Goal: Information Seeking & Learning: Compare options

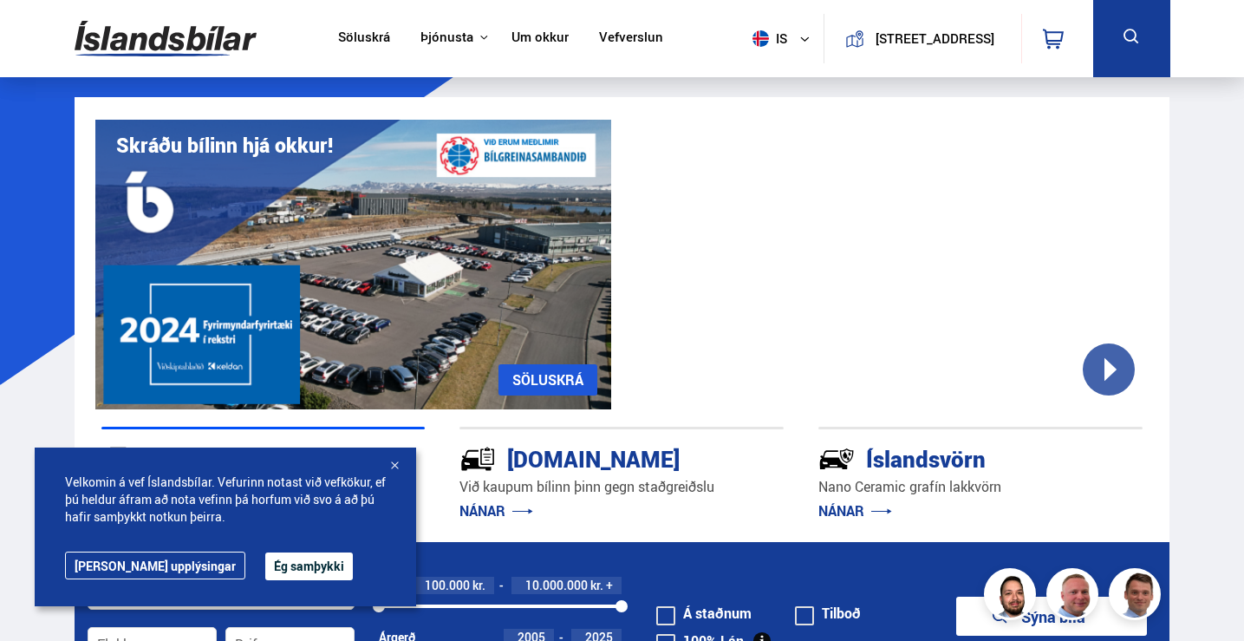
click at [1127, 47] on icon at bounding box center [1132, 37] width 22 height 22
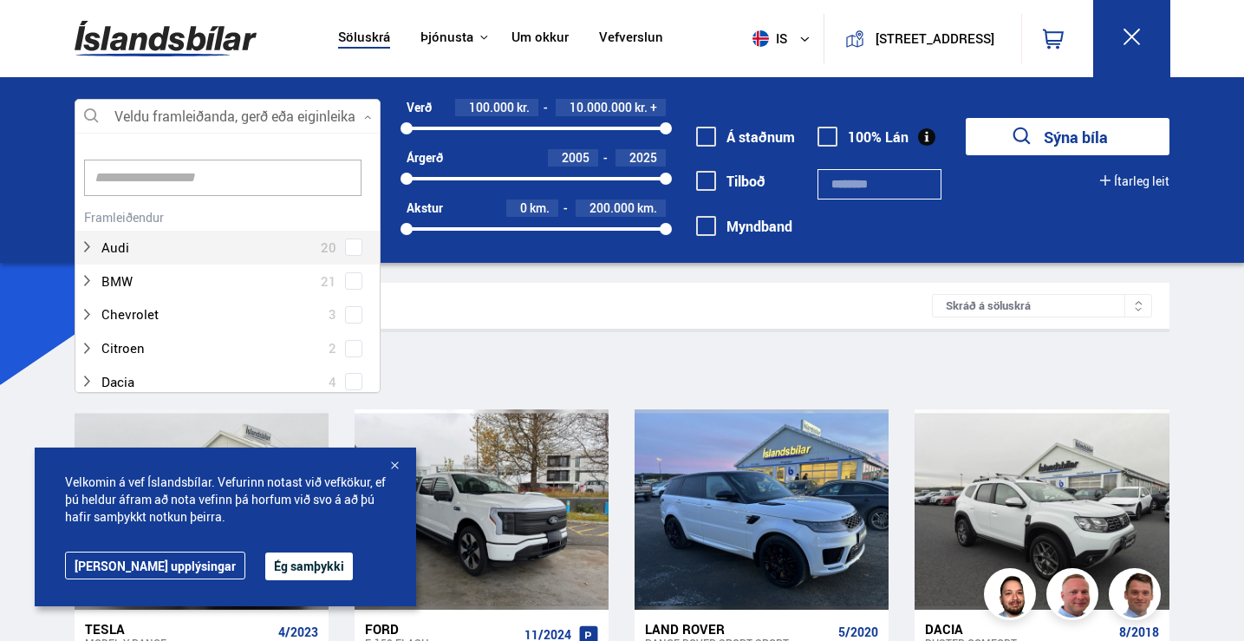
click at [299, 119] on div at bounding box center [228, 117] width 307 height 35
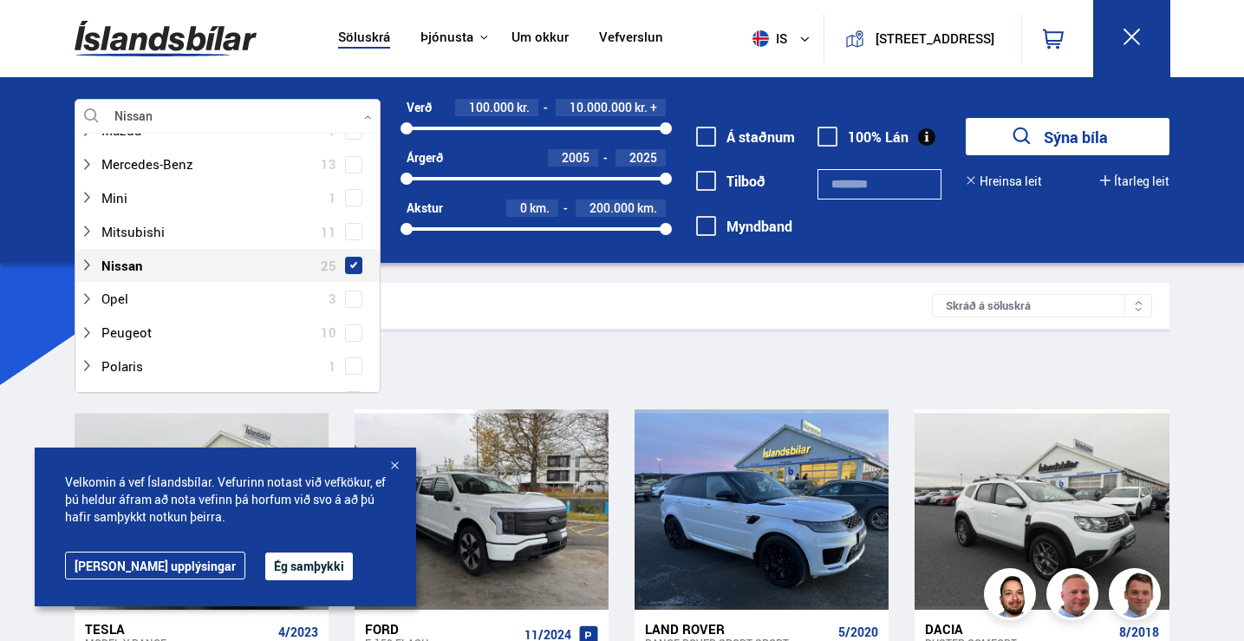
scroll to position [890, 0]
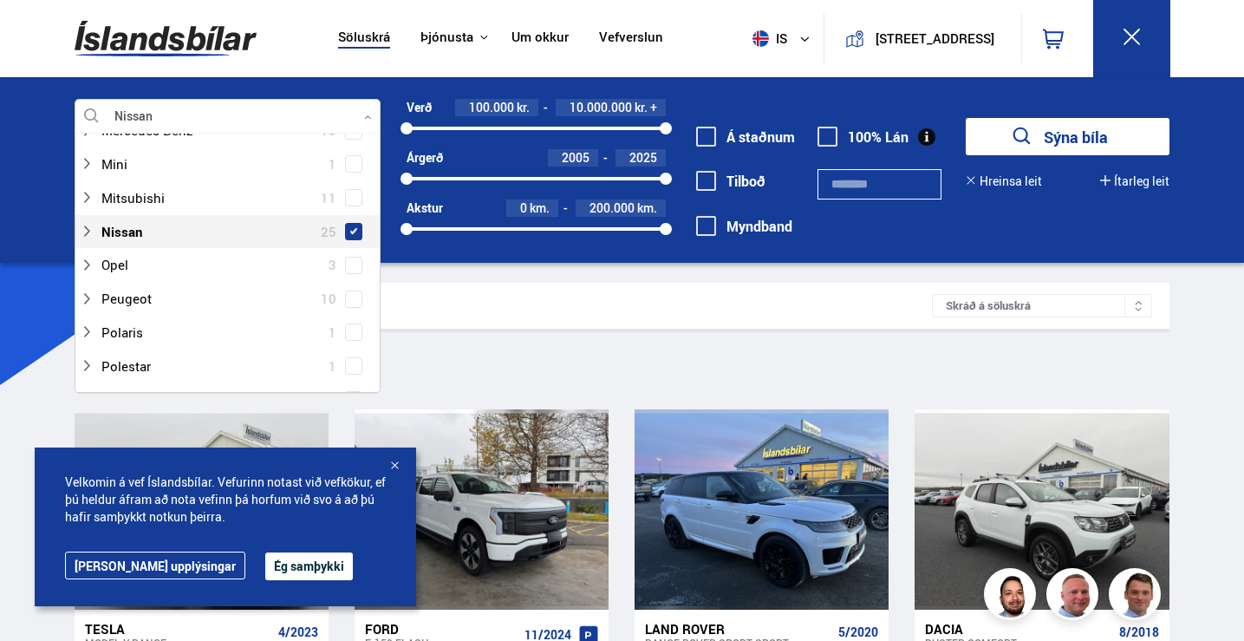
click at [350, 231] on span at bounding box center [353, 231] width 7 height 7
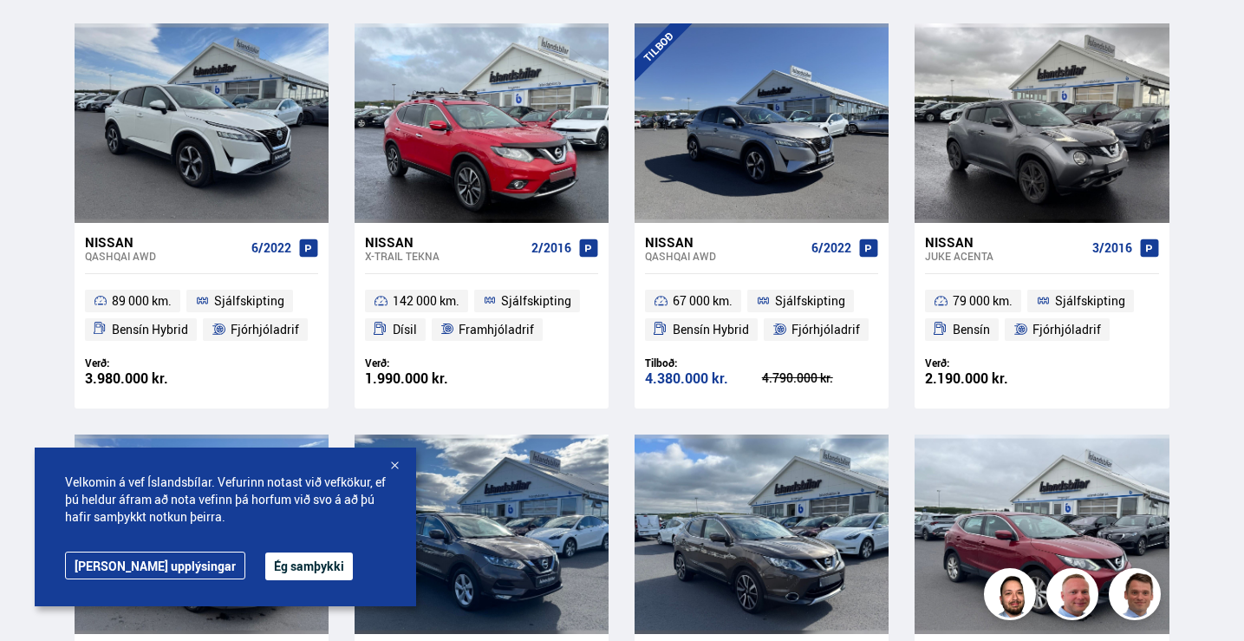
scroll to position [832, 0]
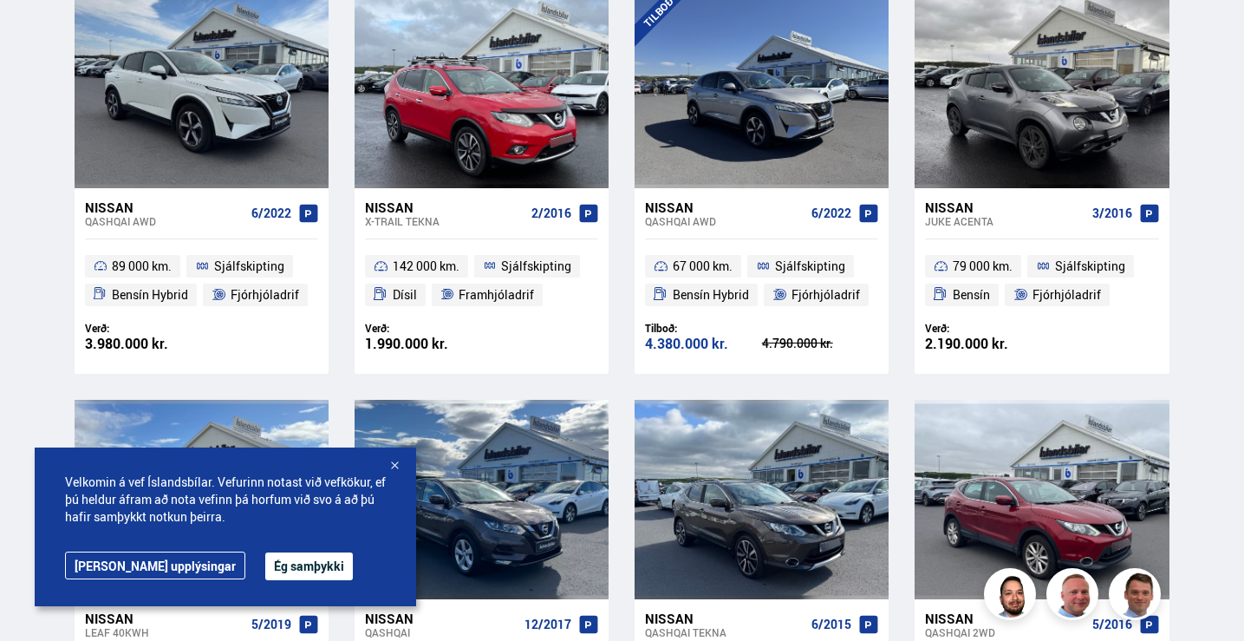
click at [682, 226] on div "Qashqai AWD" at bounding box center [725, 221] width 160 height 12
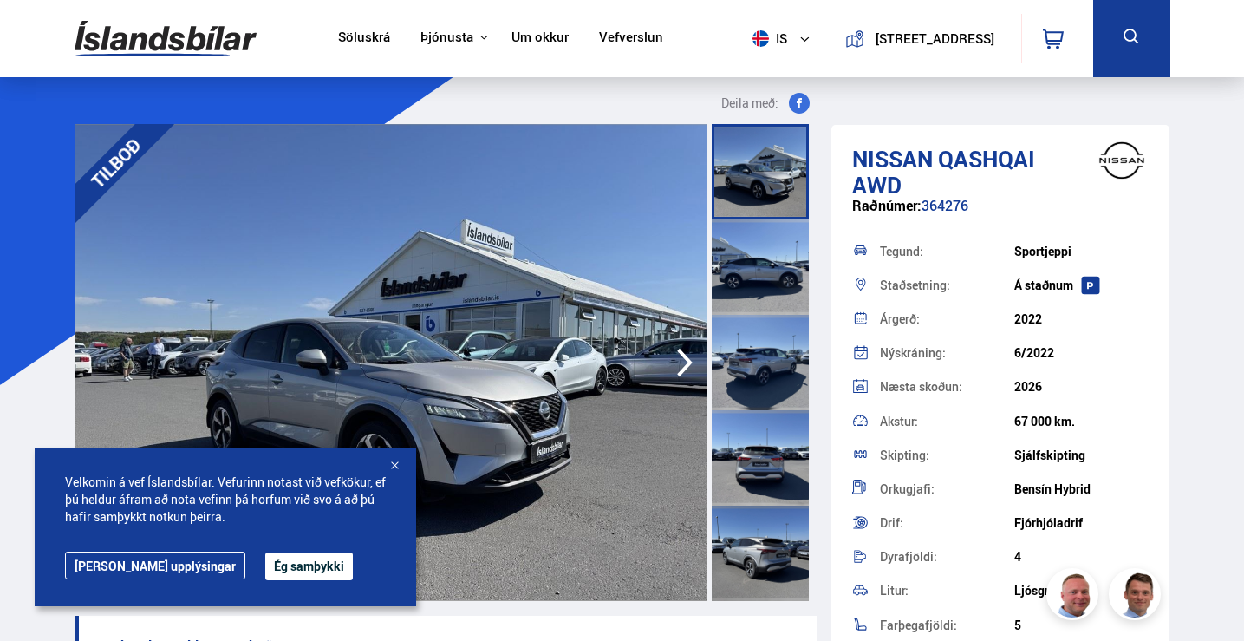
click at [1116, 48] on button at bounding box center [1131, 38] width 77 height 77
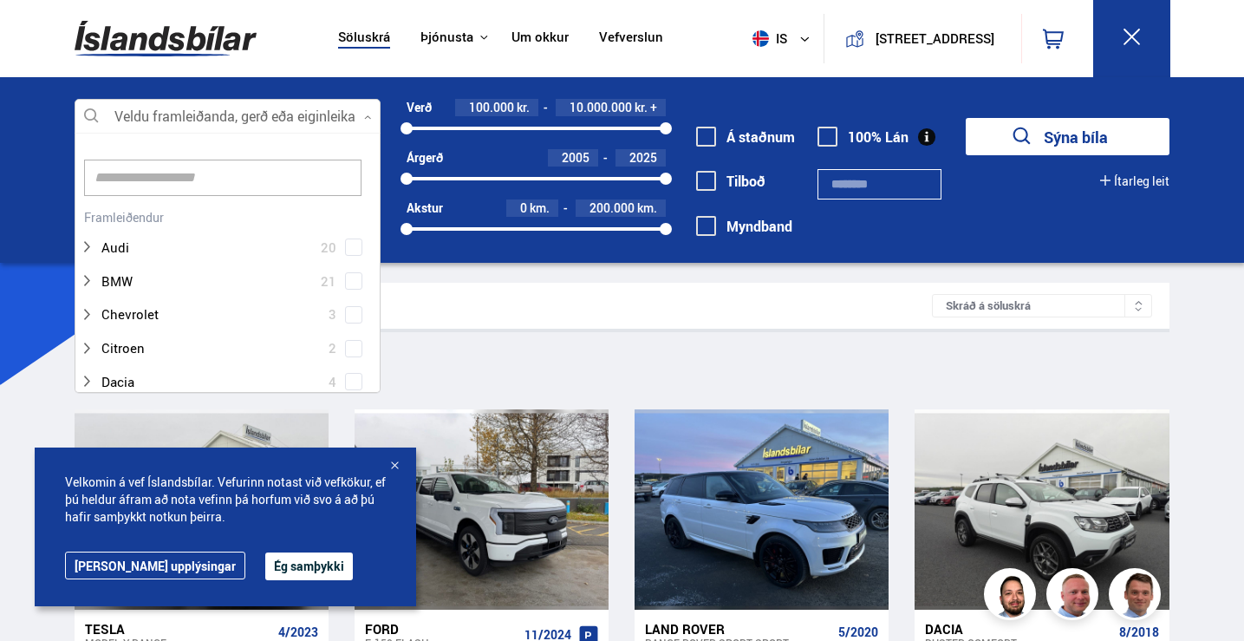
scroll to position [258, 301]
click at [256, 108] on div at bounding box center [228, 117] width 307 height 35
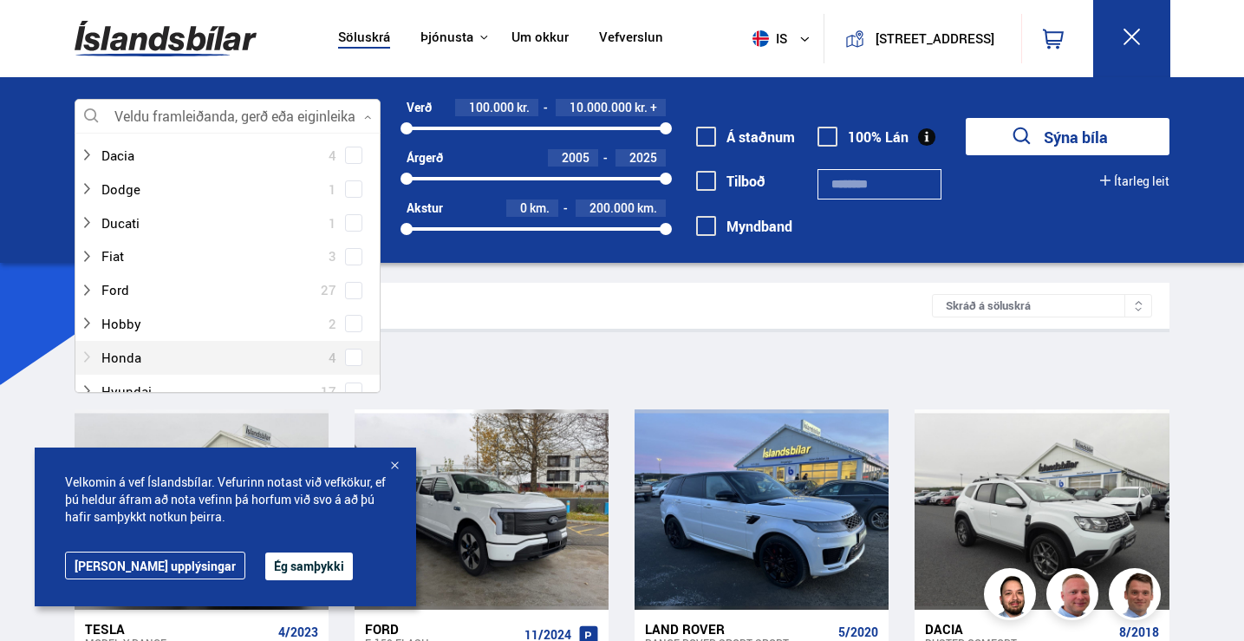
click at [336, 356] on div at bounding box center [211, 357] width 262 height 25
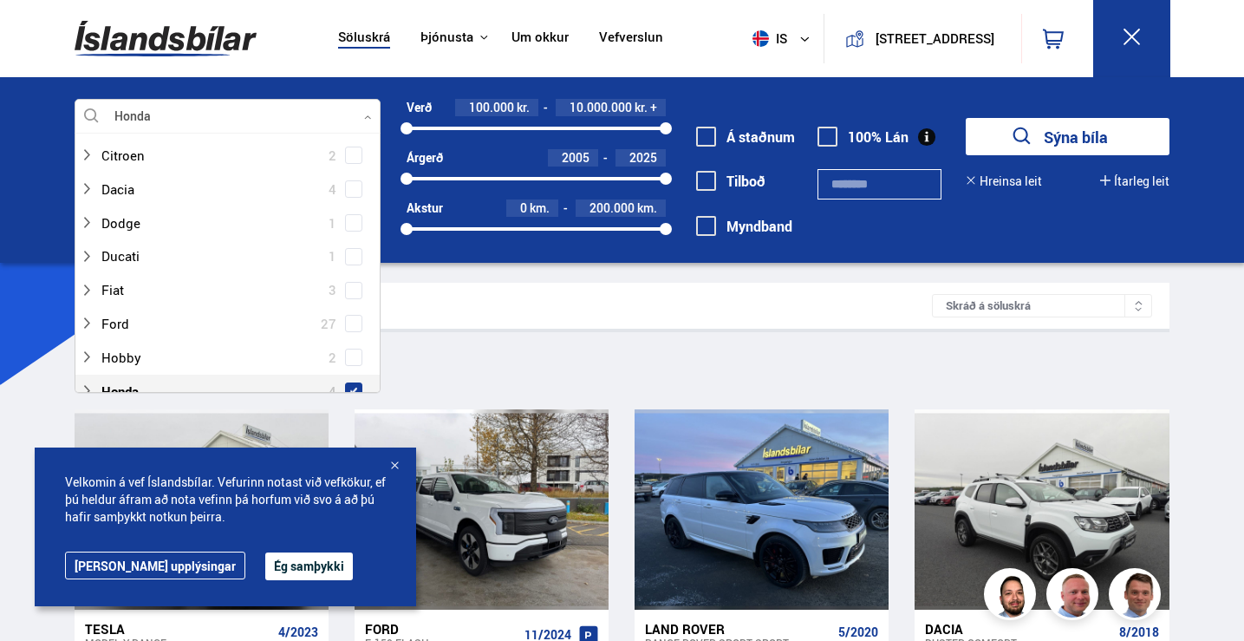
scroll to position [260, 0]
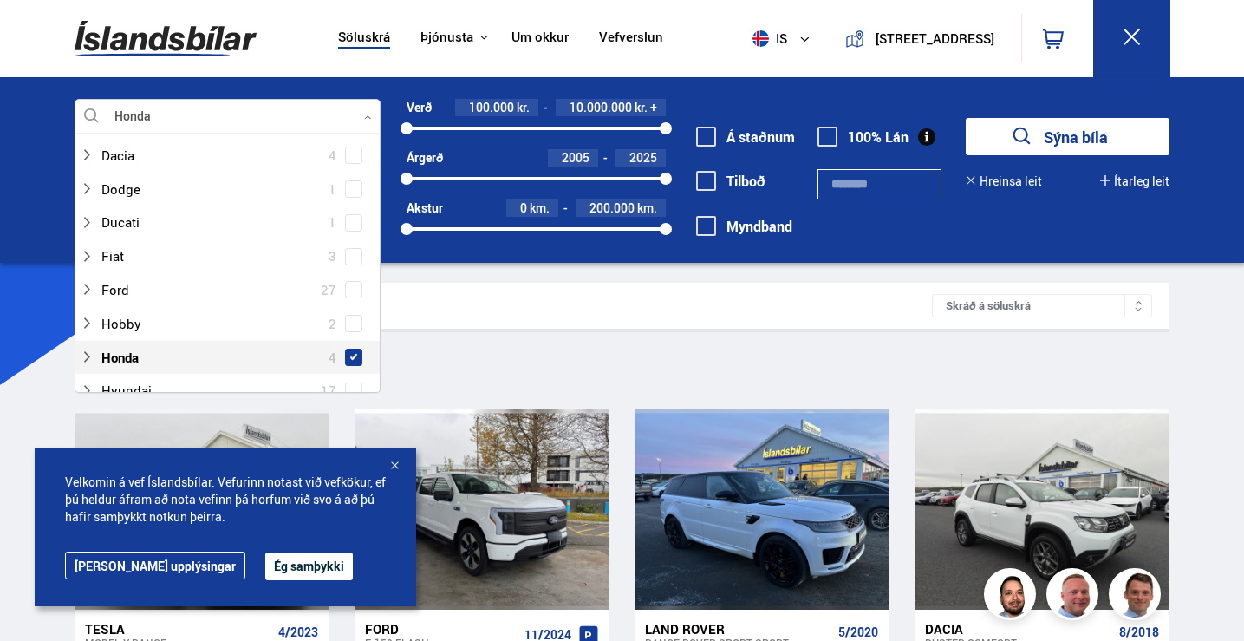
click at [350, 360] on span at bounding box center [353, 357] width 7 height 7
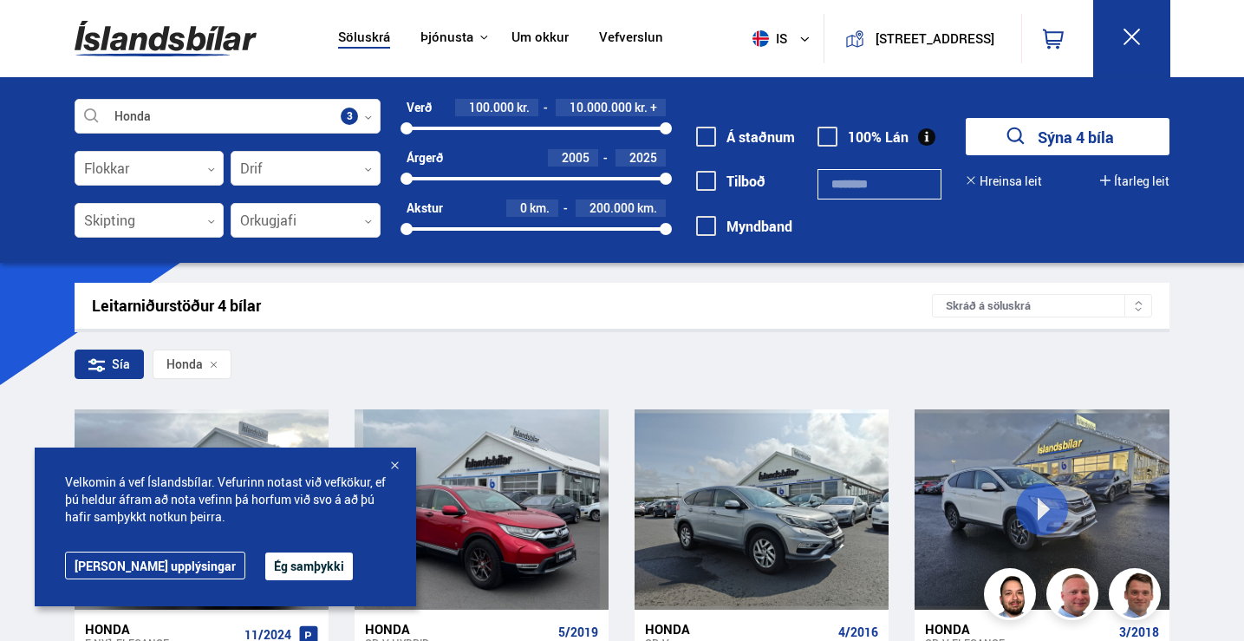
click at [865, 339] on div "Leitarniðurstöður 4 bílar Skráð á [GEOGRAPHIC_DATA] Sía Honda Honda e:Ny1 ELEGA…" at bounding box center [622, 539] width 1123 height 512
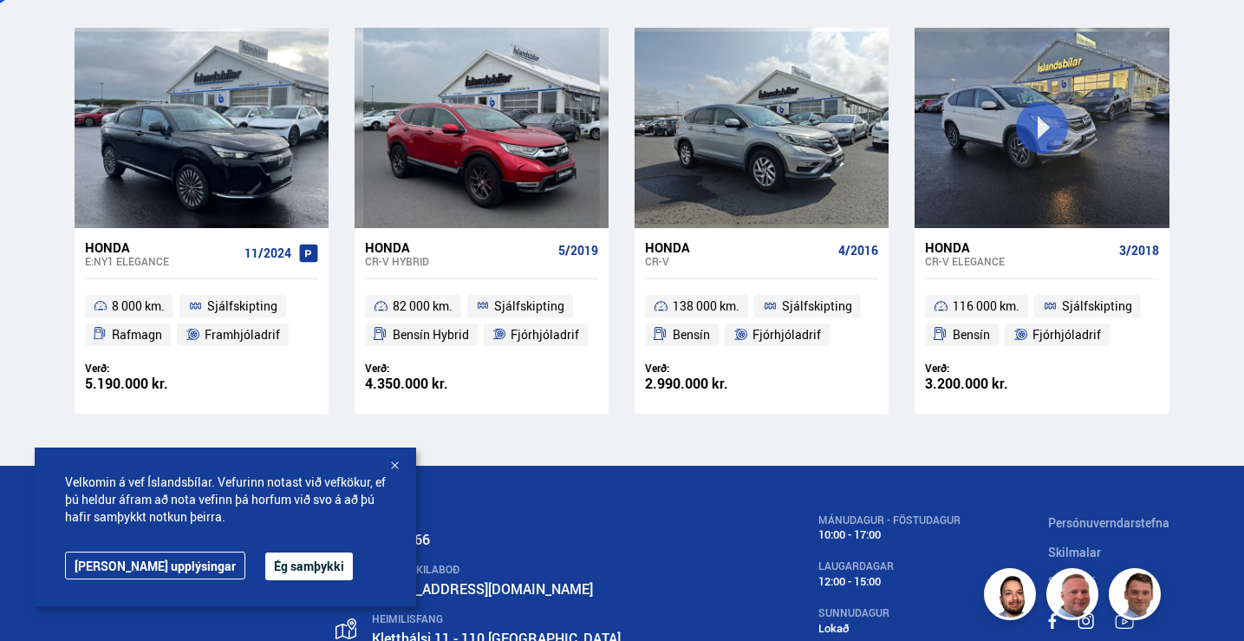
scroll to position [416, 0]
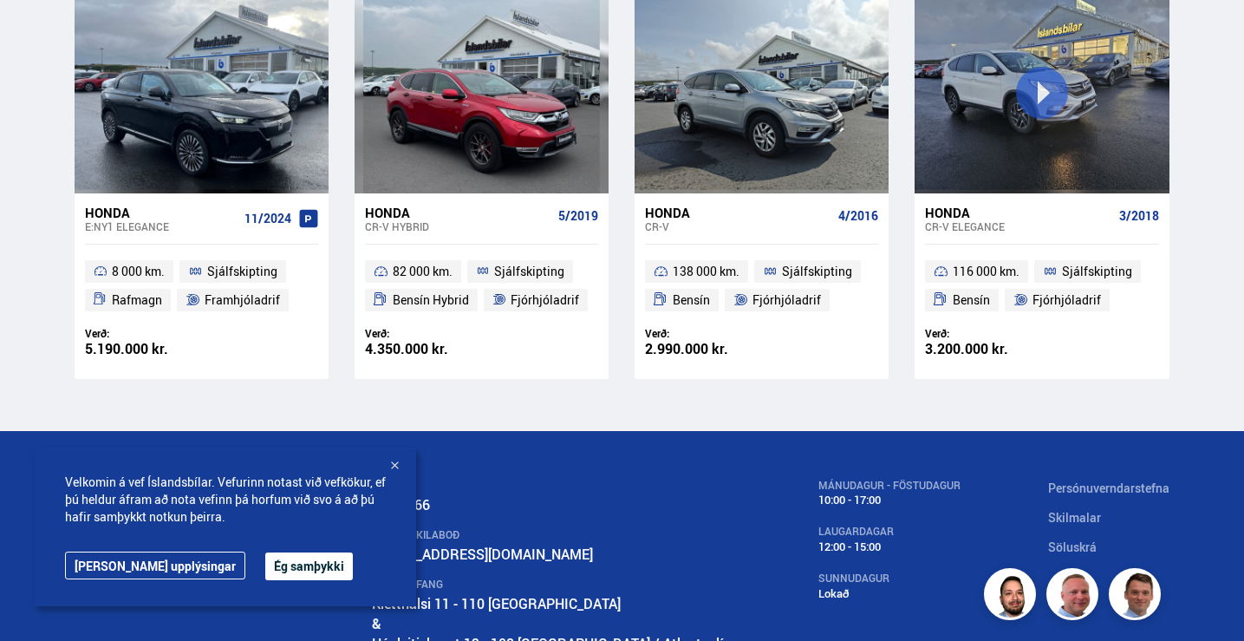
drag, startPoint x: 1241, startPoint y: 257, endPoint x: 1231, endPoint y: 143, distance: 114.8
click at [1231, 143] on div "Söluskrá Þjónusta Íslandsbílar [DOMAIN_NAME] Íslandsvörn Leiðbeiningar Um okkur…" at bounding box center [622, 157] width 1244 height 1147
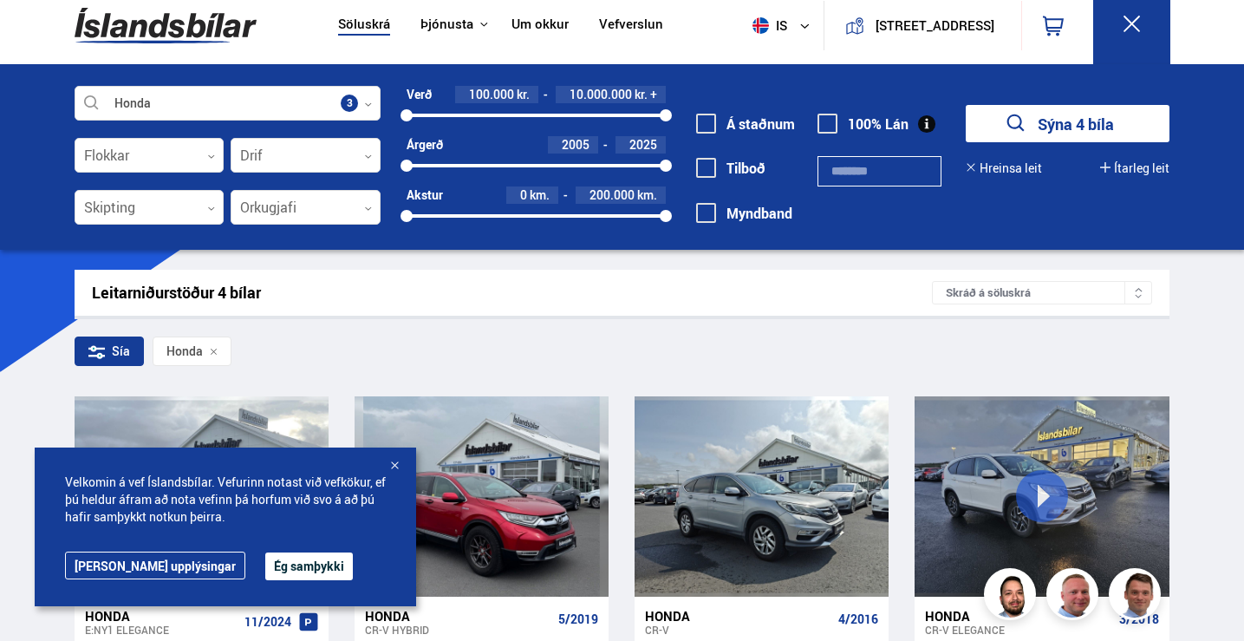
scroll to position [0, 0]
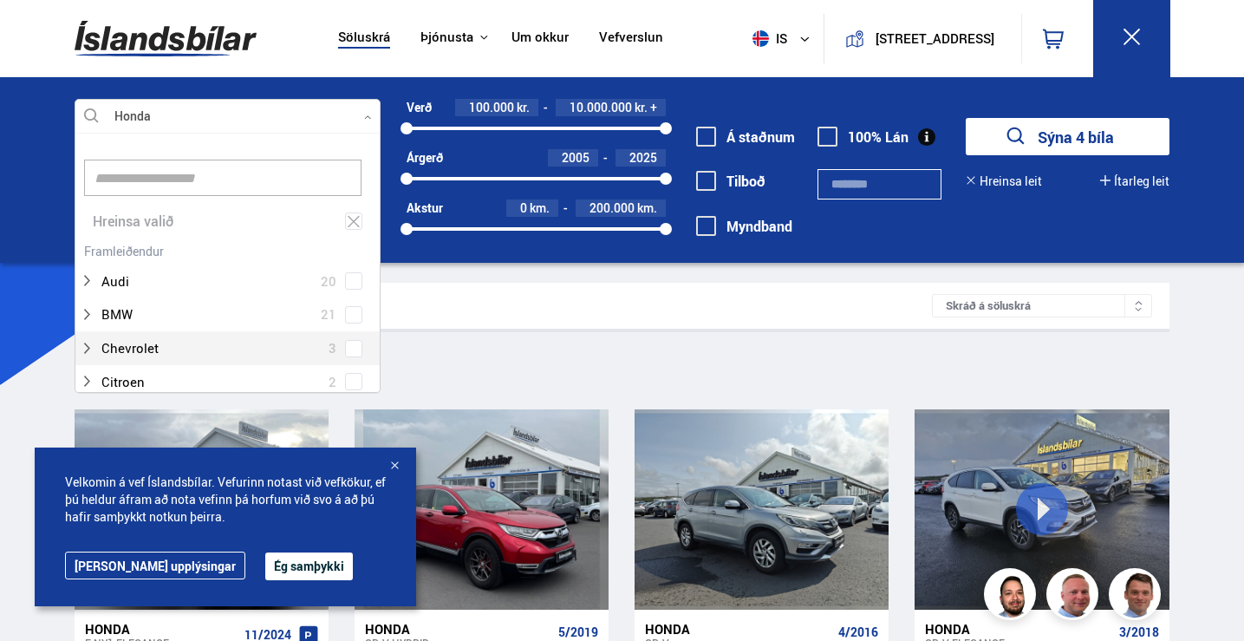
click at [363, 119] on div at bounding box center [228, 117] width 307 height 35
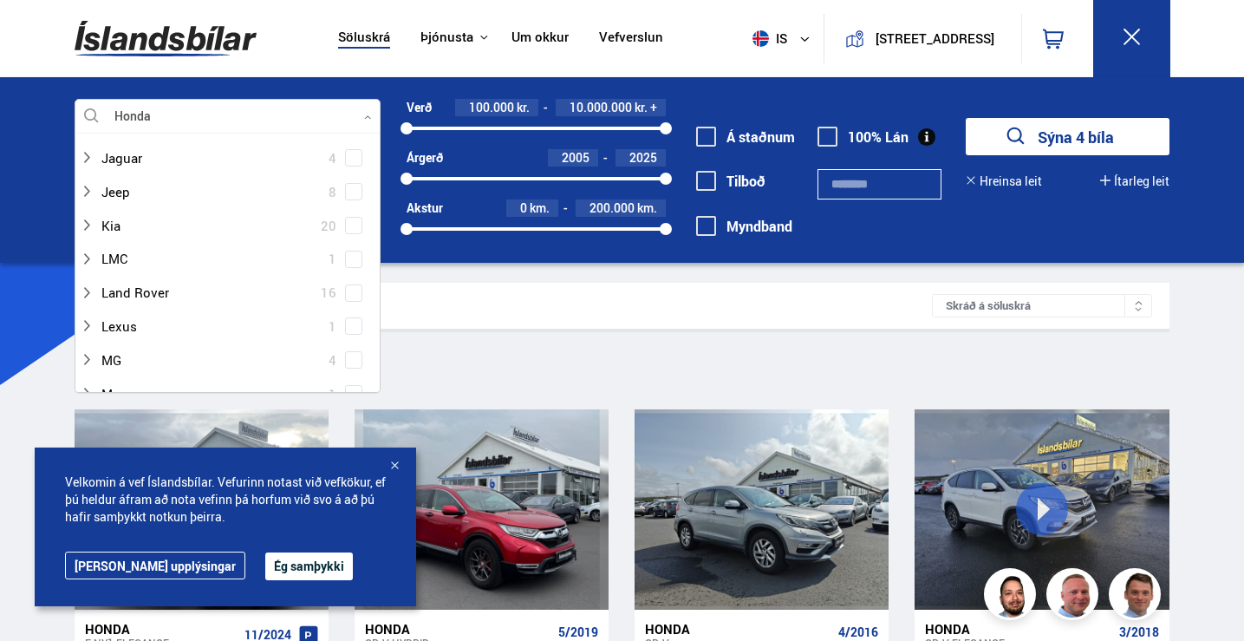
scroll to position [579, 0]
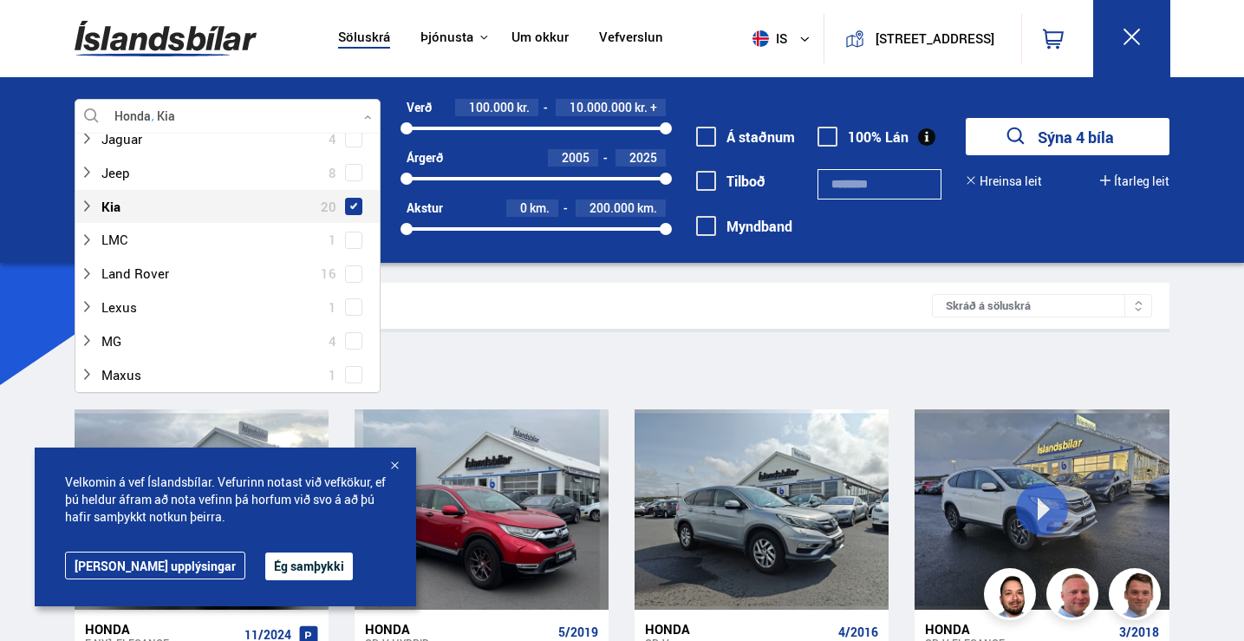
click at [350, 207] on span at bounding box center [353, 206] width 7 height 7
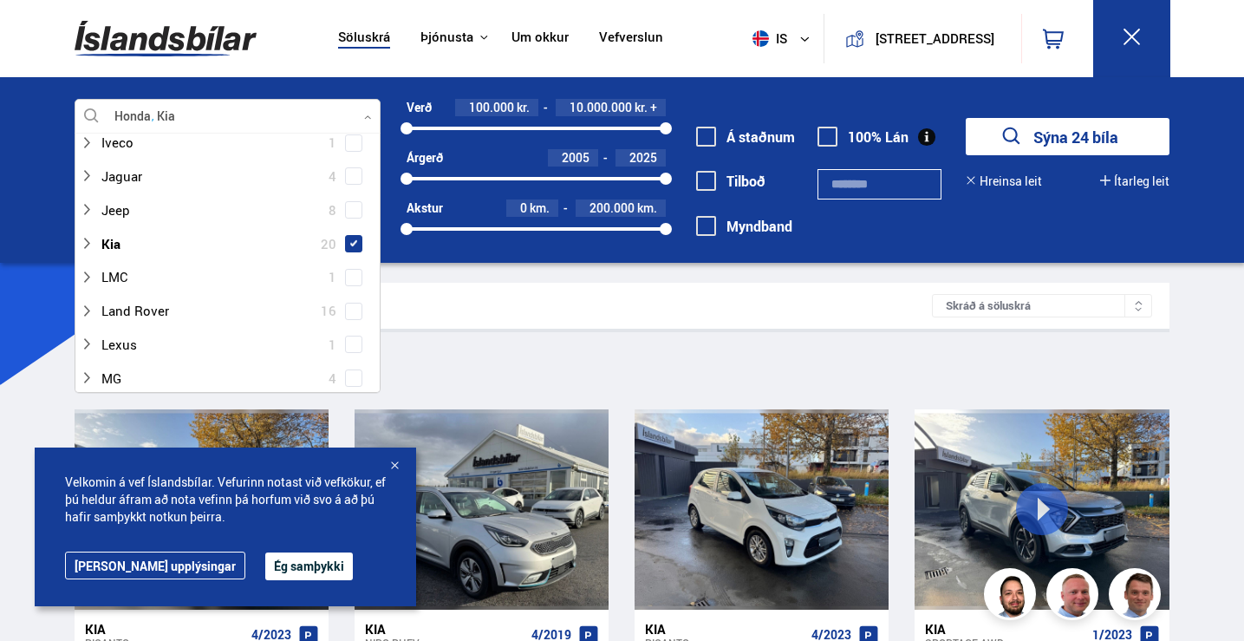
scroll to position [466, 0]
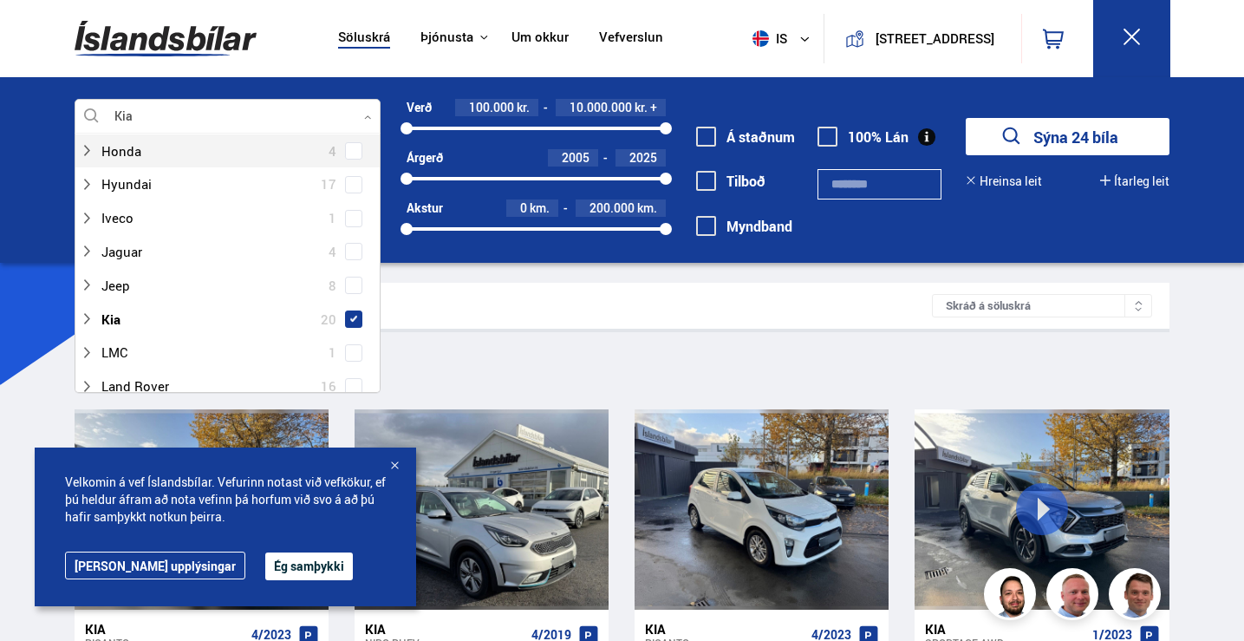
click at [351, 151] on span at bounding box center [353, 150] width 7 height 7
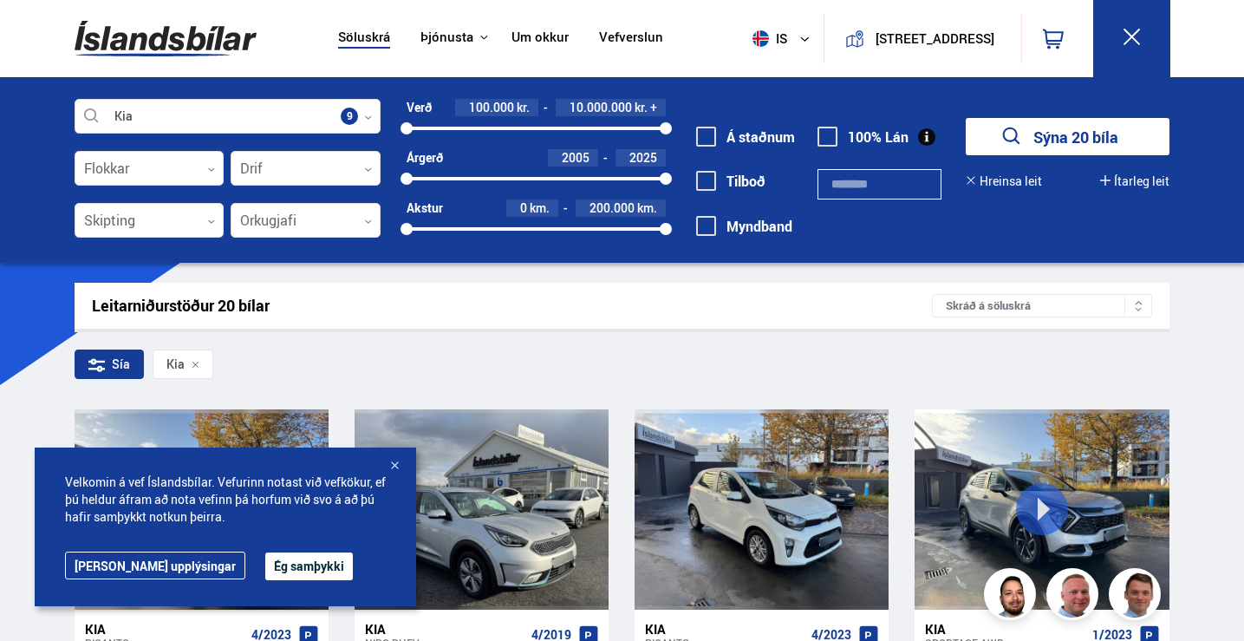
scroll to position [1404, 0]
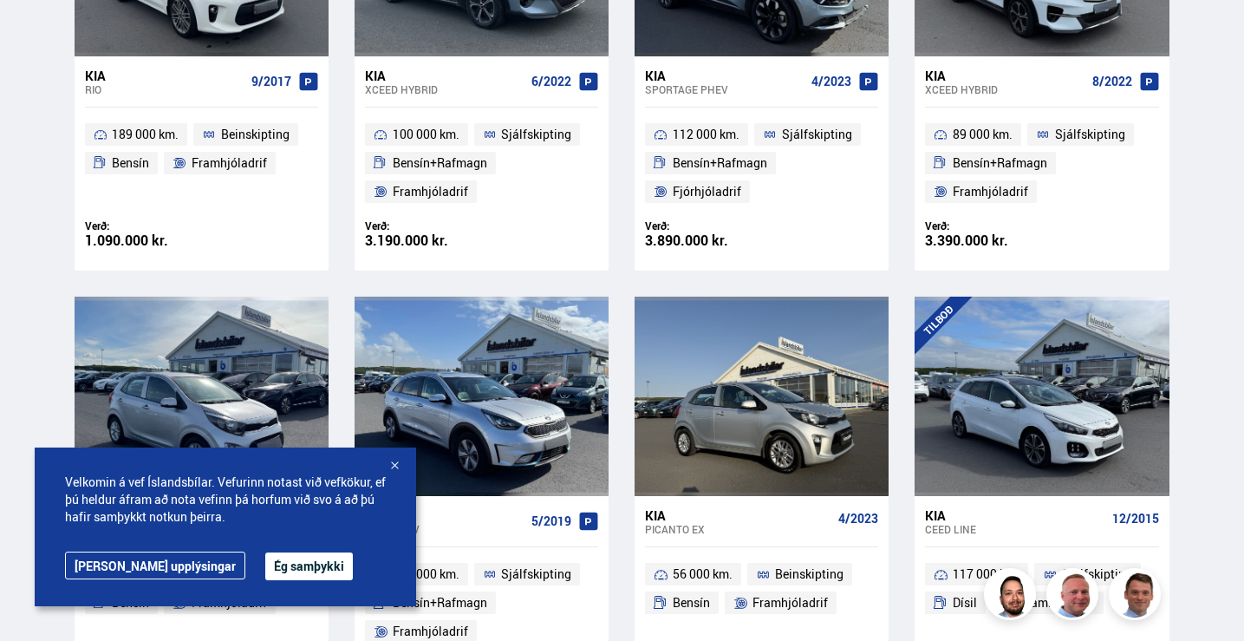
click at [400, 461] on div at bounding box center [394, 466] width 17 height 17
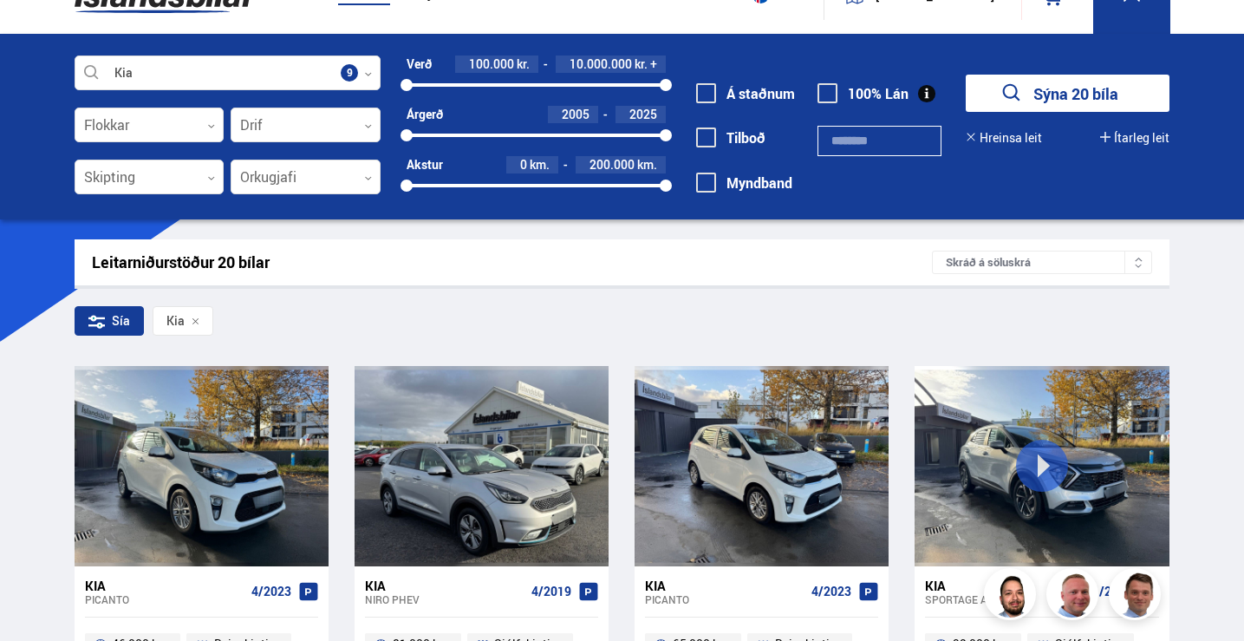
scroll to position [0, 0]
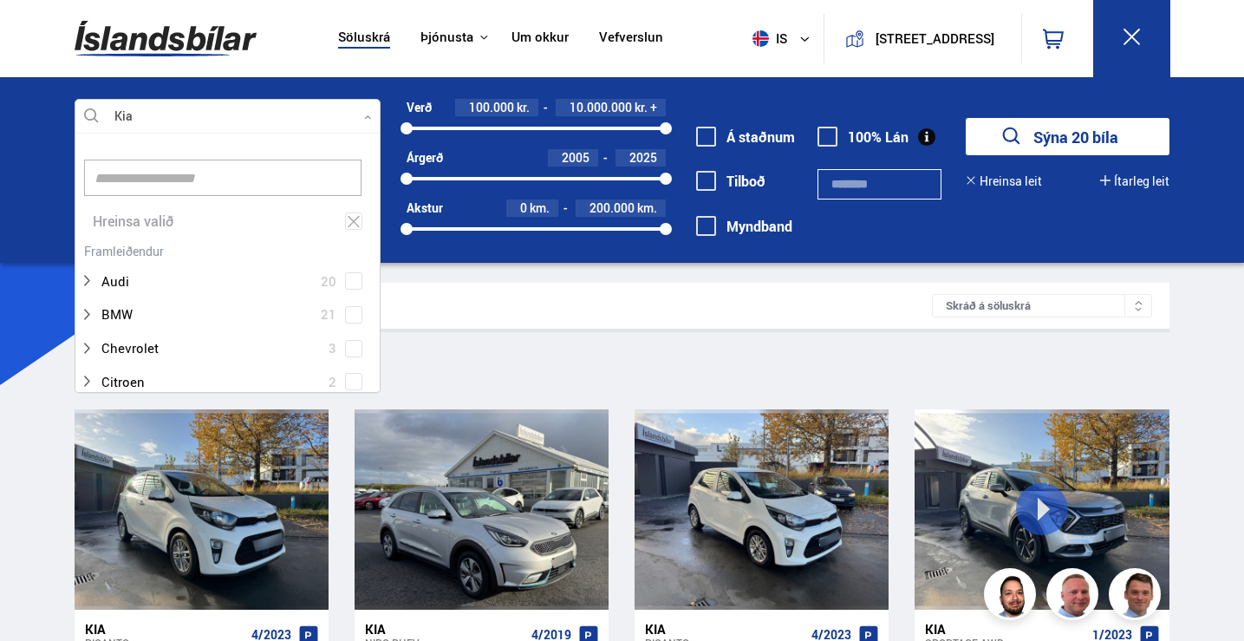
click at [370, 121] on icon at bounding box center [368, 118] width 8 height 8
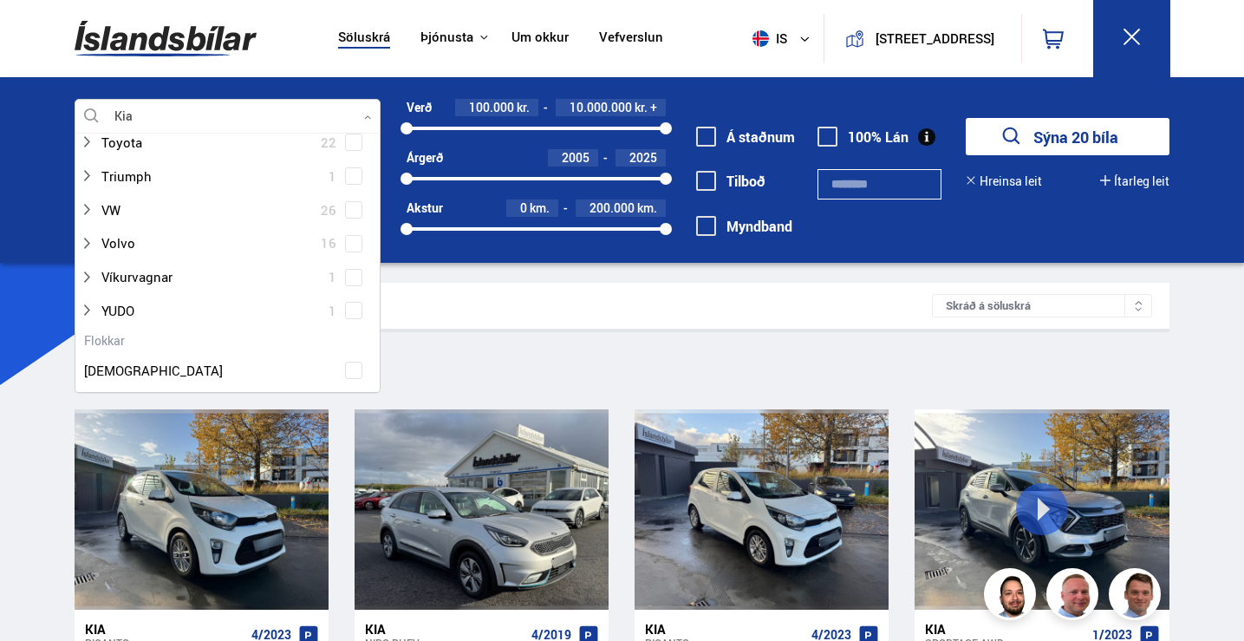
scroll to position [1214, 0]
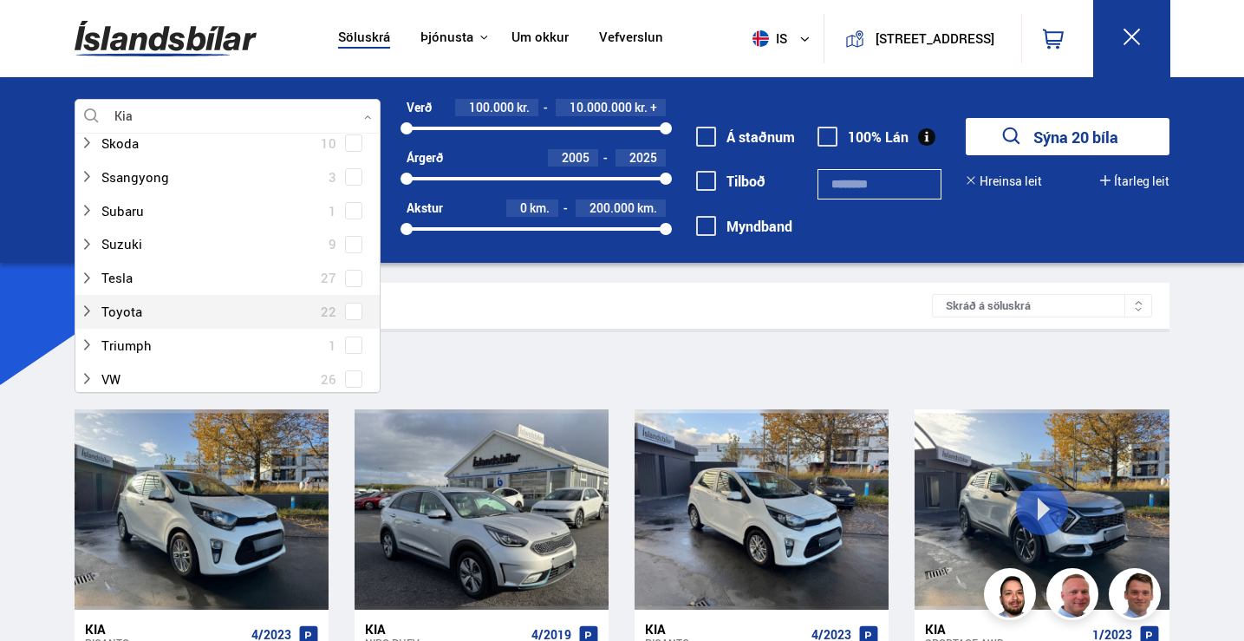
click at [349, 321] on div "Toyota 22" at bounding box center [228, 311] width 296 height 25
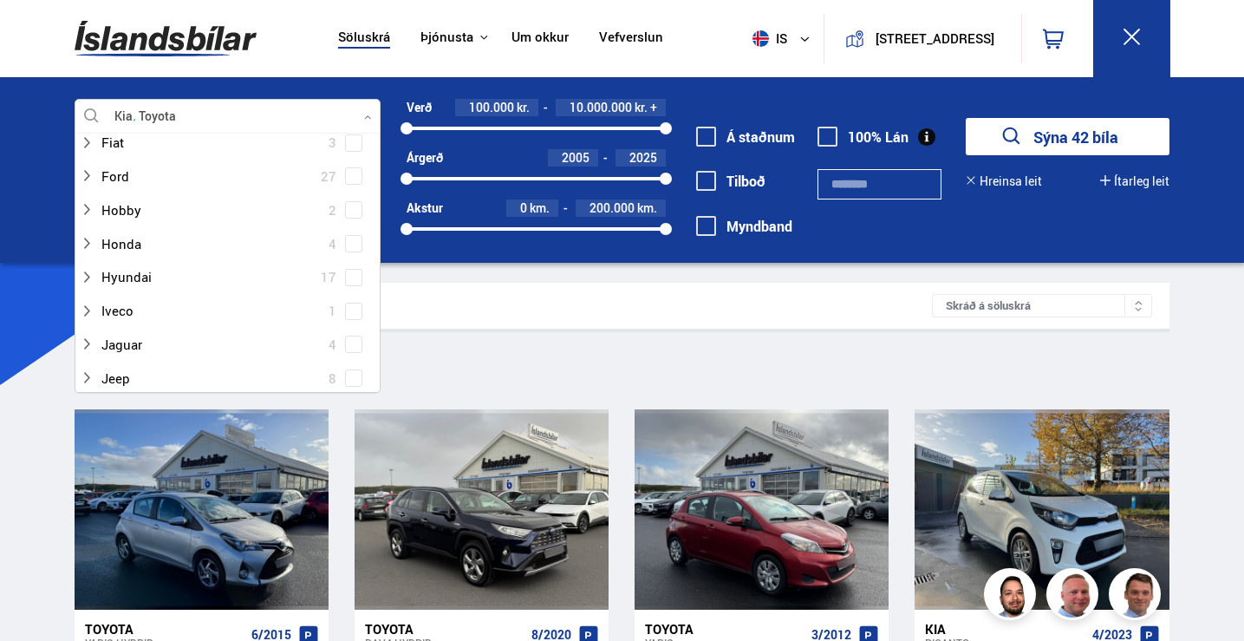
scroll to position [411, 0]
click at [350, 375] on span at bounding box center [353, 374] width 7 height 7
